Goal: Ask a question

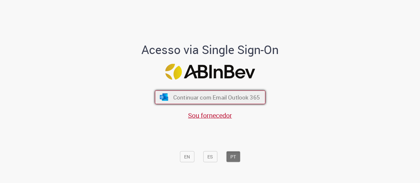
click at [240, 98] on span "Continuar com Email Outlook 365" at bounding box center [216, 97] width 87 height 8
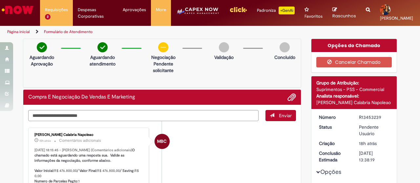
drag, startPoint x: 408, startPoint y: 77, endPoint x: 326, endPoint y: 96, distance: 83.7
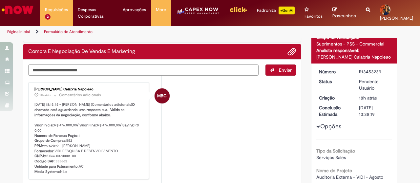
scroll to position [66, 0]
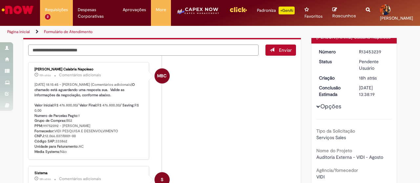
click at [123, 50] on textarea "Digite sua mensagem aqui..." at bounding box center [143, 50] width 230 height 11
type textarea "*"
type textarea "**********"
click at [285, 54] on button "Enviar" at bounding box center [280, 50] width 30 height 11
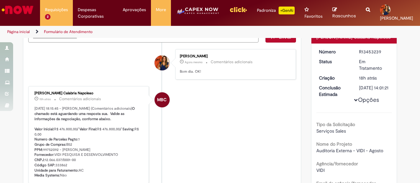
scroll to position [52, 0]
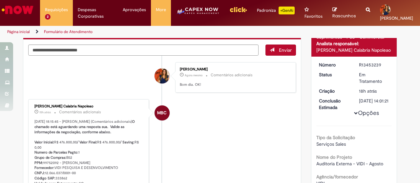
click at [240, 131] on li "MBC Mariana Bracher Calabria Napoleao 15h atrás 15 horas atrás Comentários adic…" at bounding box center [161, 147] width 267 height 97
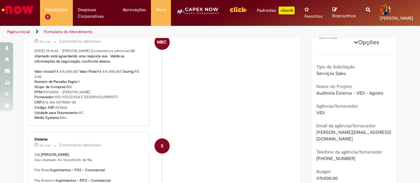
scroll to position [184, 0]
